Goal: Transaction & Acquisition: Purchase product/service

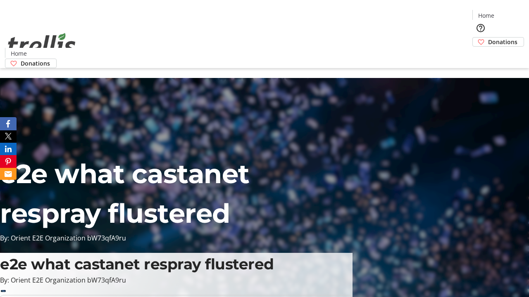
click at [488, 38] on span "Donations" at bounding box center [502, 42] width 29 height 9
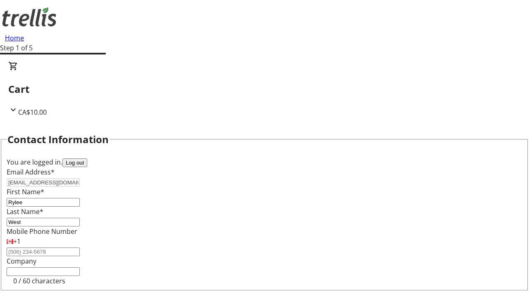
scroll to position [111, 0]
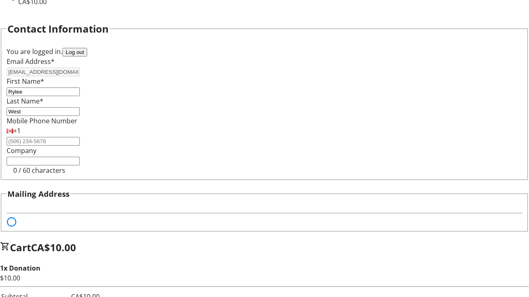
select select "BC"
select select "CA"
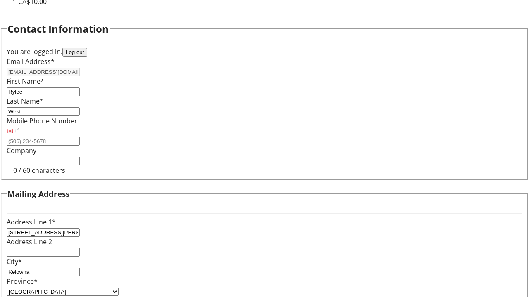
type input "V1Y 0C2"
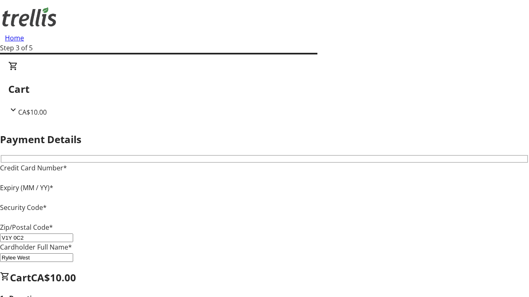
type input "V1Y 0C2"
